Goal: Check status: Check status

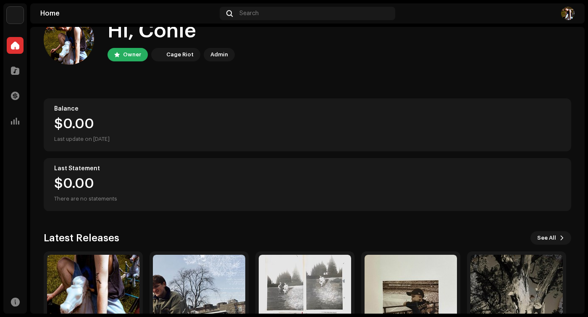
scroll to position [98, 0]
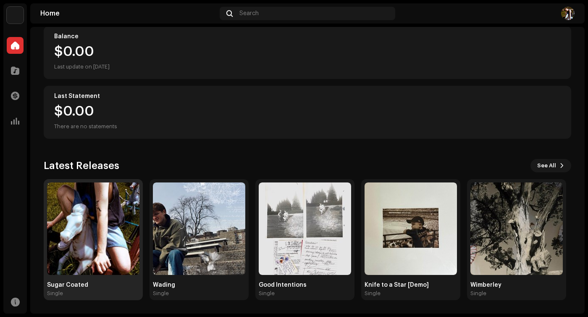
click at [75, 219] on img at bounding box center [93, 228] width 92 height 92
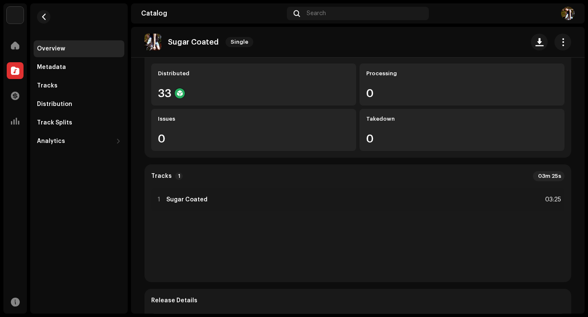
scroll to position [118, 0]
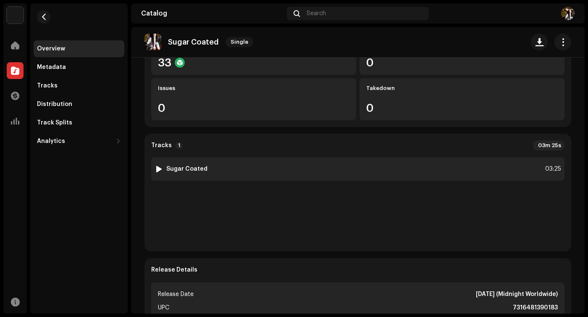
click at [158, 168] on div at bounding box center [159, 168] width 6 height 7
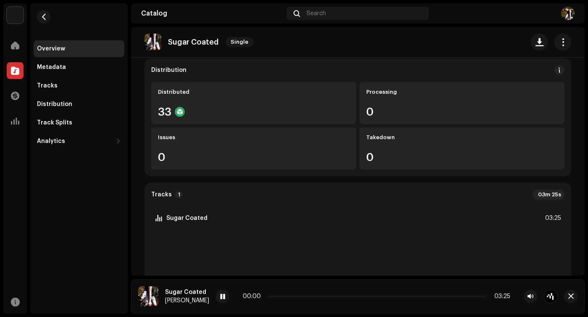
scroll to position [67, 0]
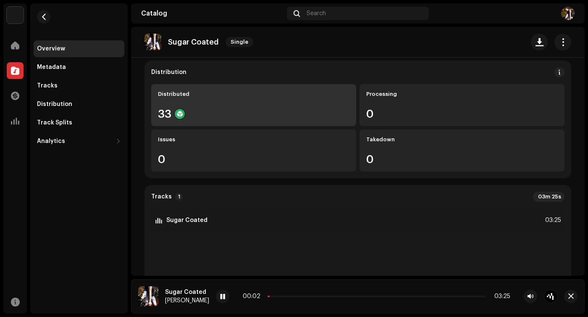
click at [206, 102] on div "Distributed 33" at bounding box center [253, 105] width 205 height 42
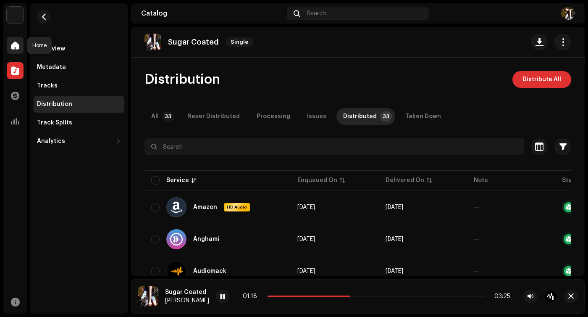
click at [14, 45] on span at bounding box center [15, 45] width 8 height 7
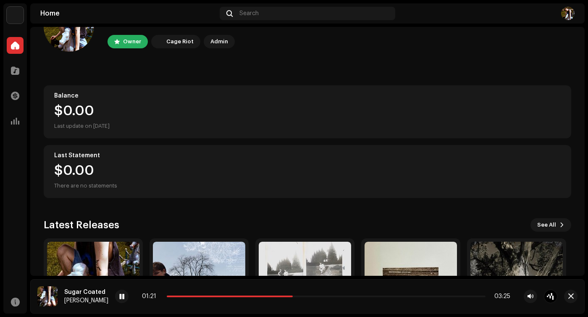
scroll to position [136, 0]
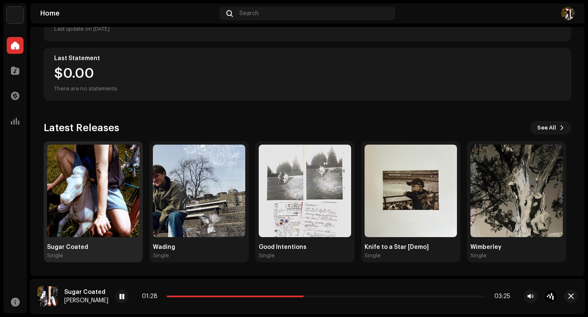
click at [73, 210] on img at bounding box center [93, 190] width 92 height 92
